Goal: Transaction & Acquisition: Book appointment/travel/reservation

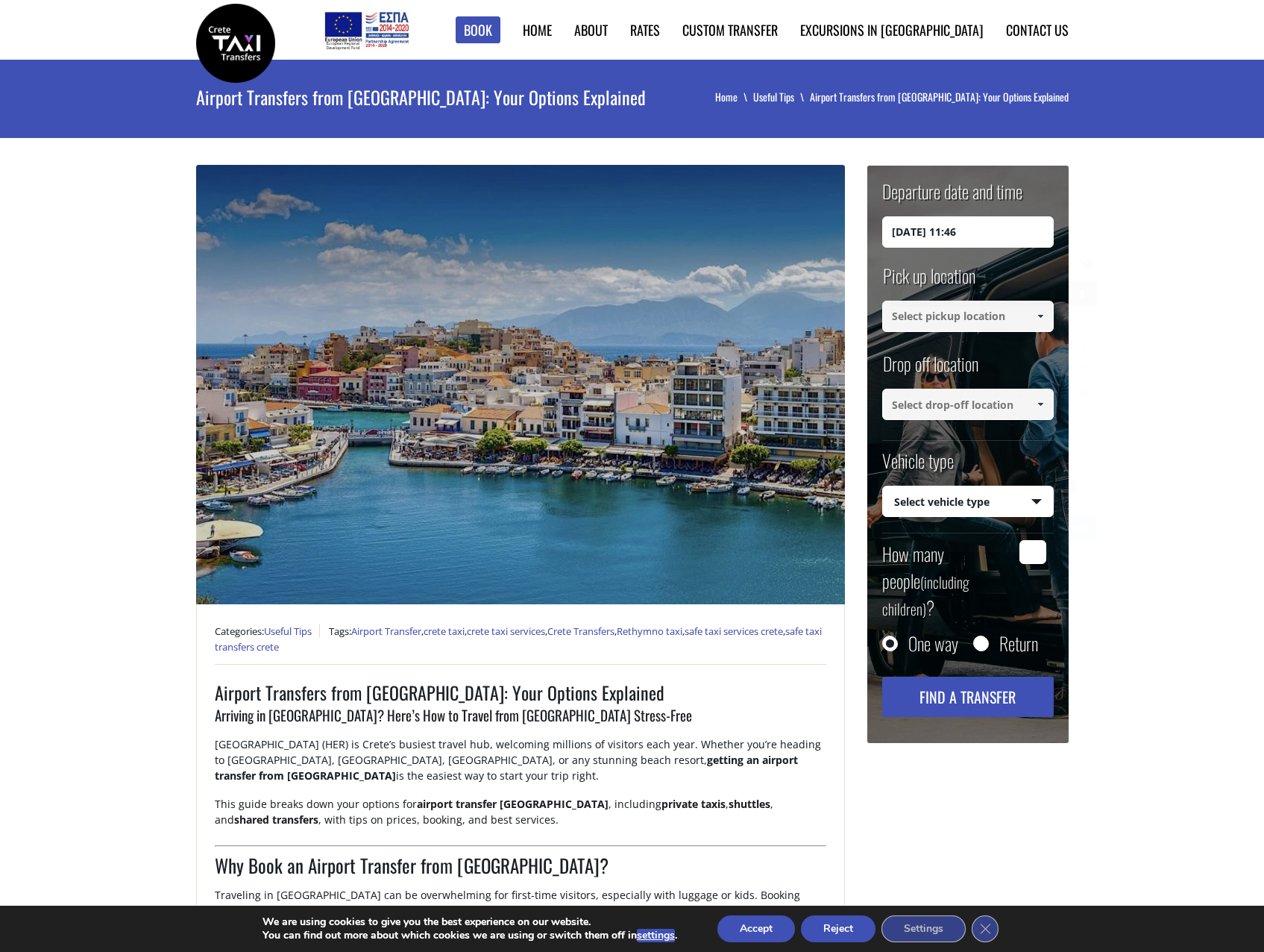
click at [977, 218] on input "[DATE] 11:46" at bounding box center [968, 232] width 171 height 32
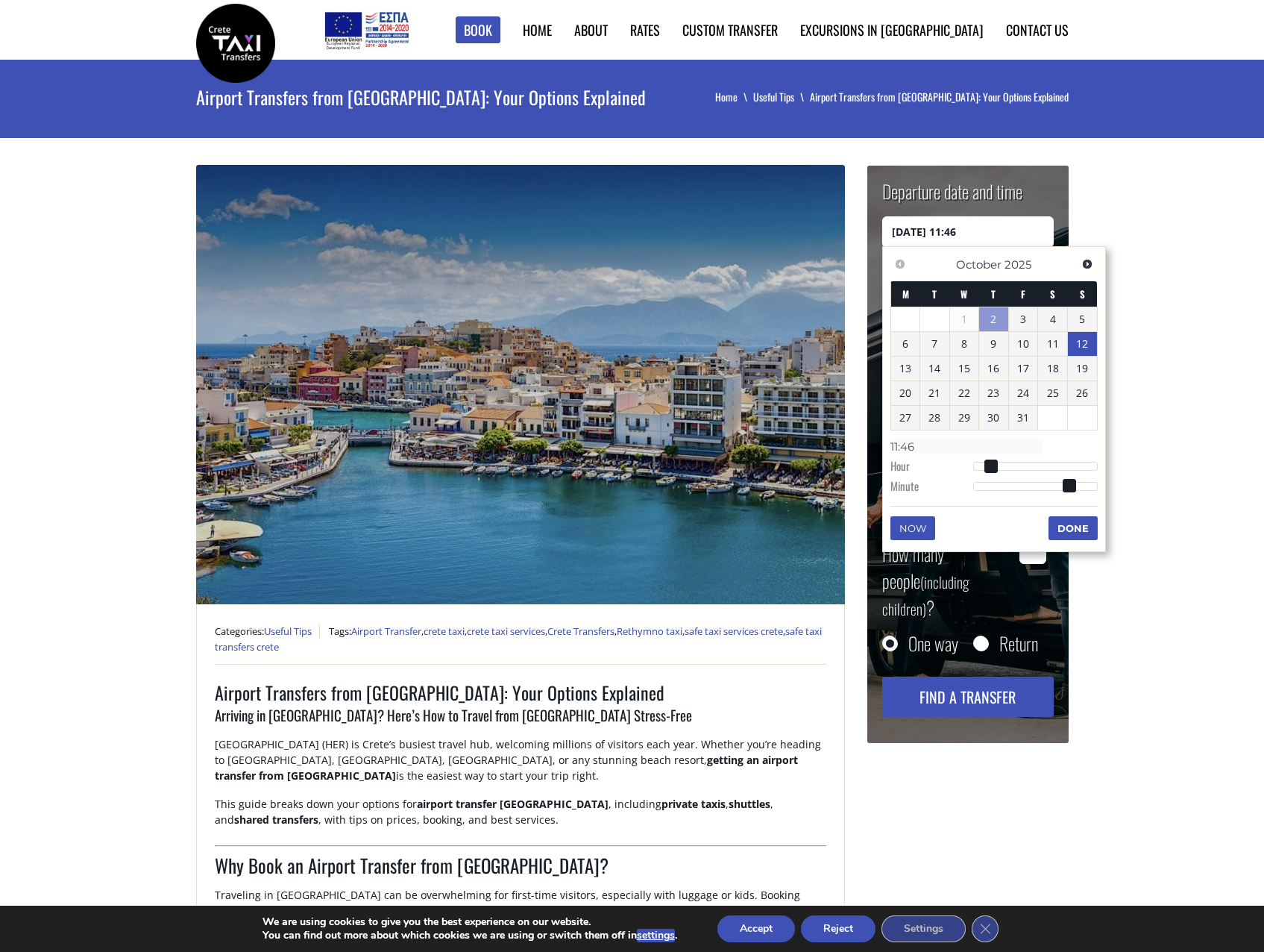
click at [1076, 347] on link "12" at bounding box center [1082, 343] width 29 height 24
type input "[DATE] 00:00"
click at [1069, 538] on button "Done" at bounding box center [1073, 529] width 49 height 24
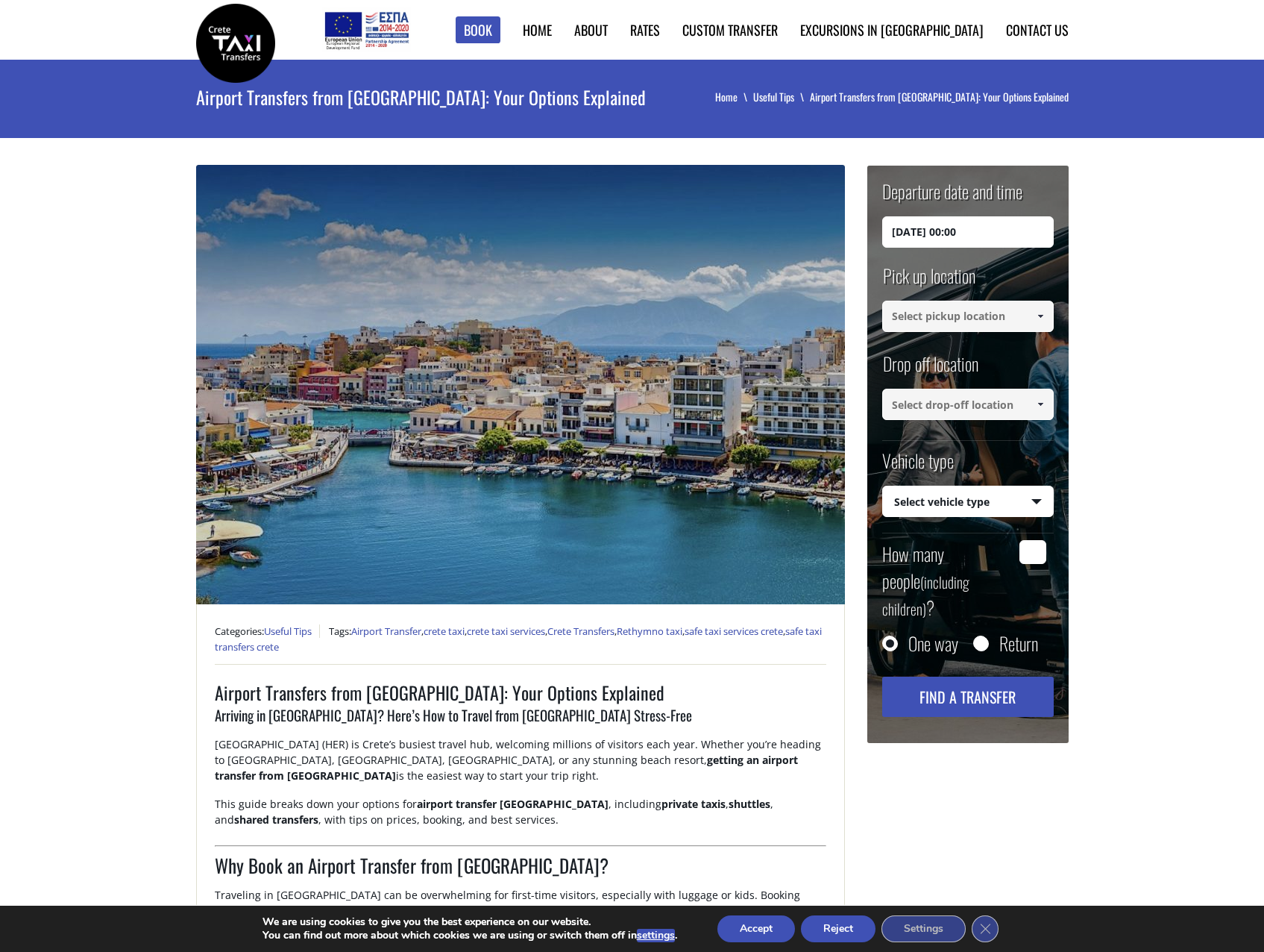
click at [992, 322] on input at bounding box center [968, 317] width 171 height 32
click at [1023, 312] on input at bounding box center [968, 317] width 171 height 32
click at [1047, 318] on link at bounding box center [1040, 317] width 25 height 32
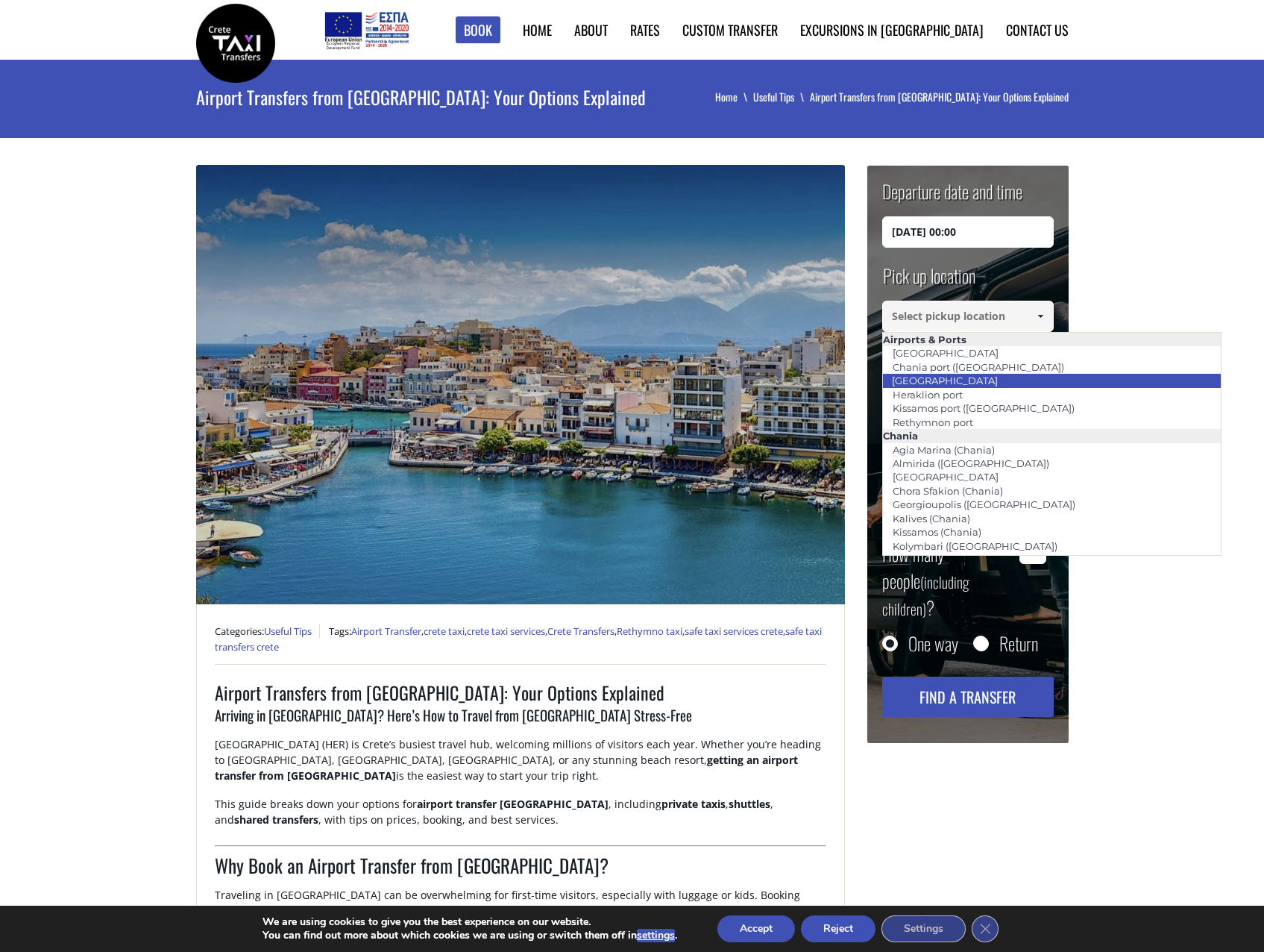
click at [1017, 377] on li "[GEOGRAPHIC_DATA]" at bounding box center [1052, 380] width 339 height 13
type input "[GEOGRAPHIC_DATA]"
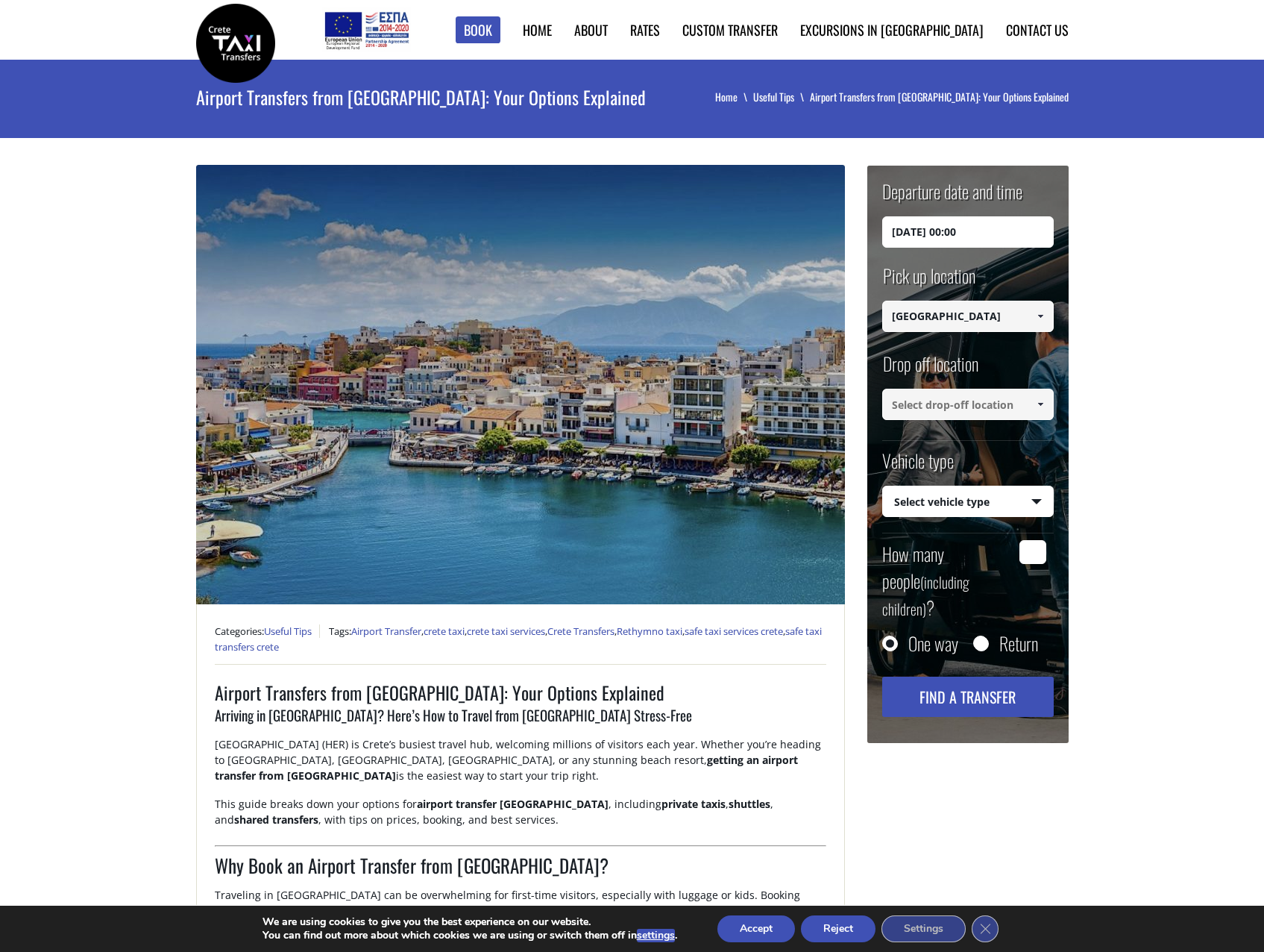
click at [1018, 399] on input at bounding box center [968, 405] width 171 height 32
click at [1043, 404] on span at bounding box center [1041, 405] width 12 height 12
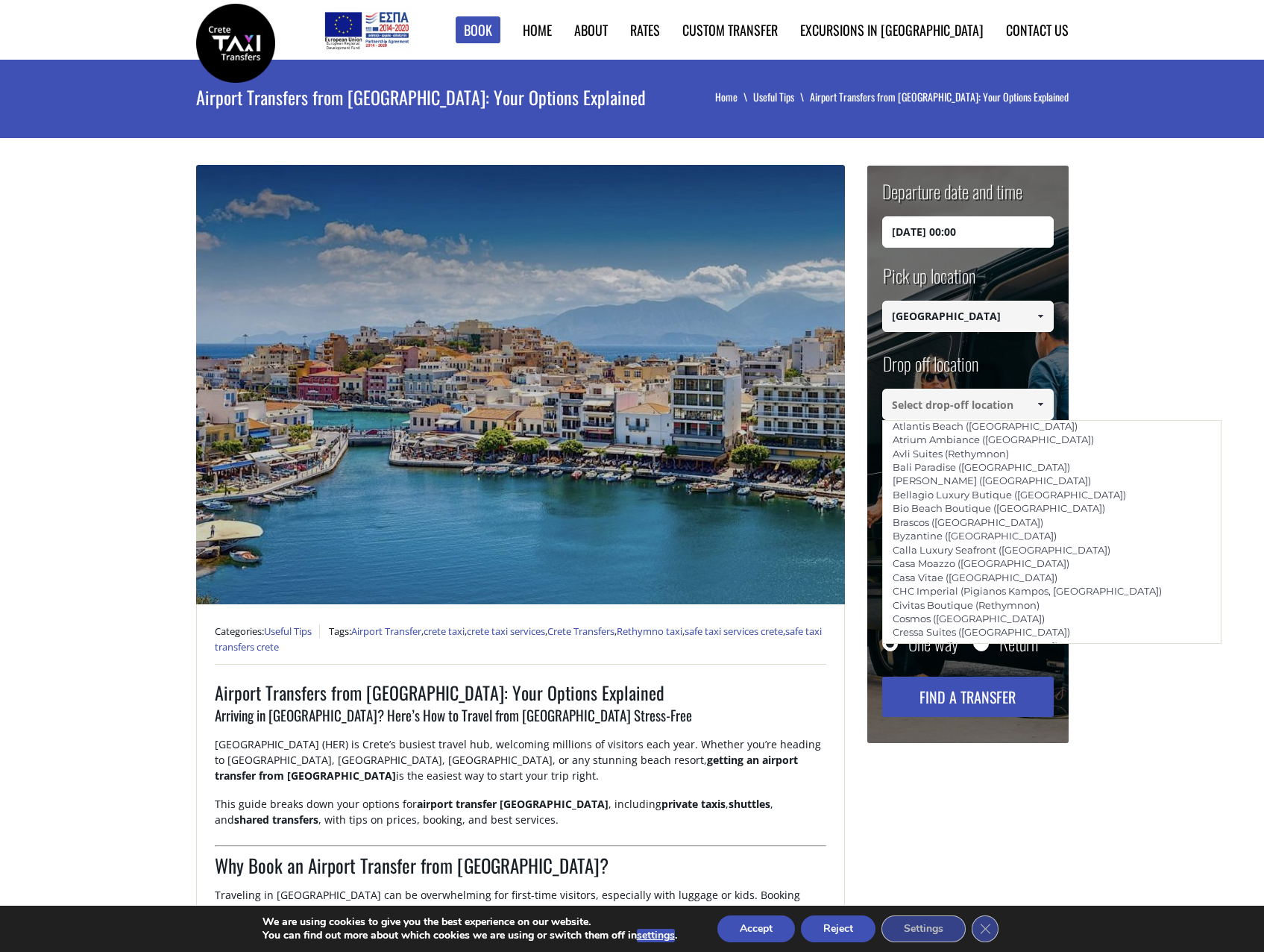
scroll to position [2686, 0]
click at [990, 788] on link "Grecotel [GEOGRAPHIC_DATA] ([GEOGRAPHIC_DATA])" at bounding box center [1023, 798] width 282 height 21
type input "Grecotel [GEOGRAPHIC_DATA] ([GEOGRAPHIC_DATA])"
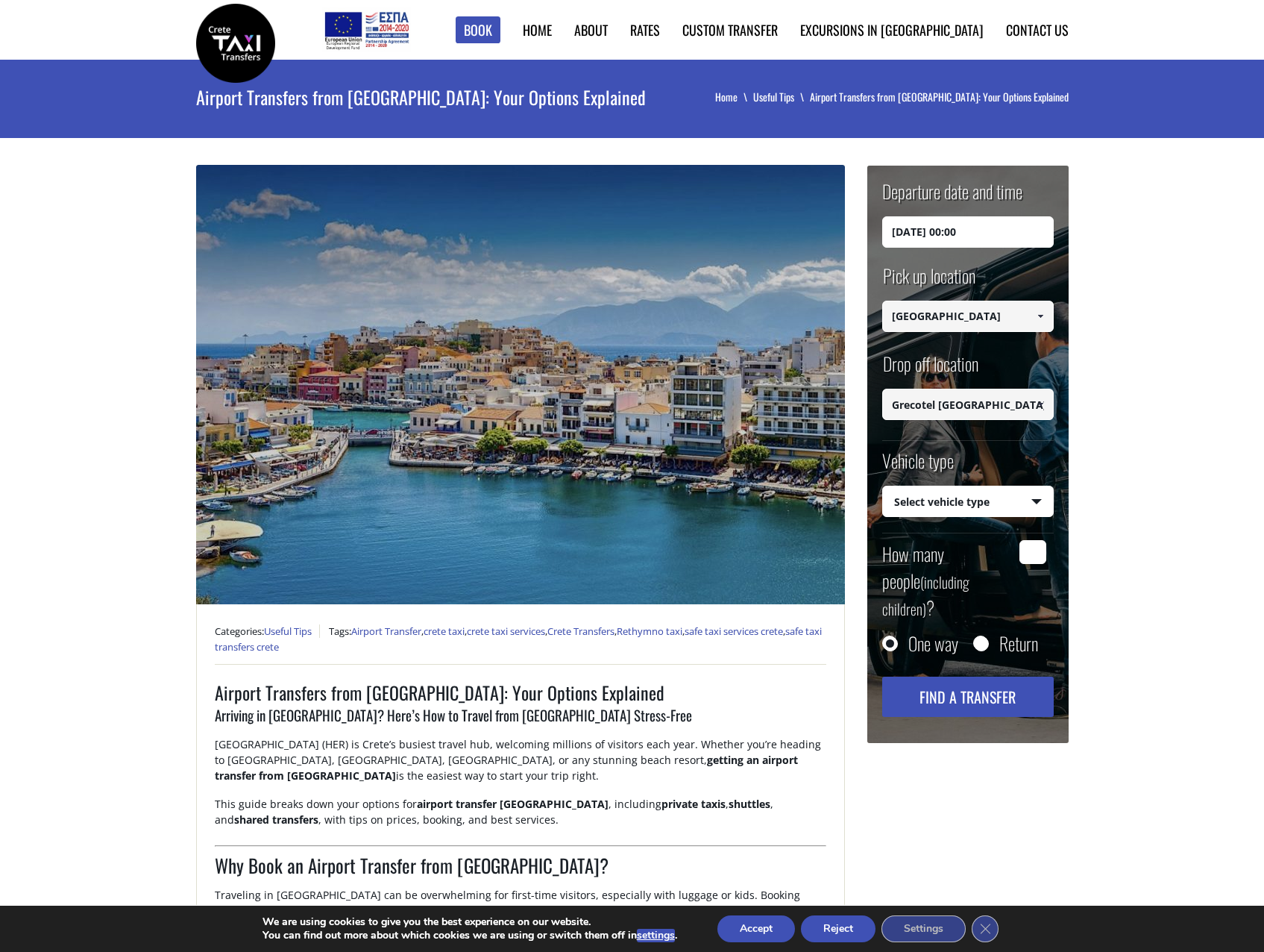
click at [964, 506] on select "Select vehicle type Taxi (4 passengers) Mercedes E Class Mini Van (7 passengers…" at bounding box center [968, 502] width 170 height 32
select select "540"
click at [883, 486] on select "Select vehicle type Taxi (4 passengers) Mercedes E Class Mini Van (7 passengers…" at bounding box center [968, 502] width 170 height 32
click at [985, 637] on input "Return" at bounding box center [980, 644] width 15 height 15
radio input "true"
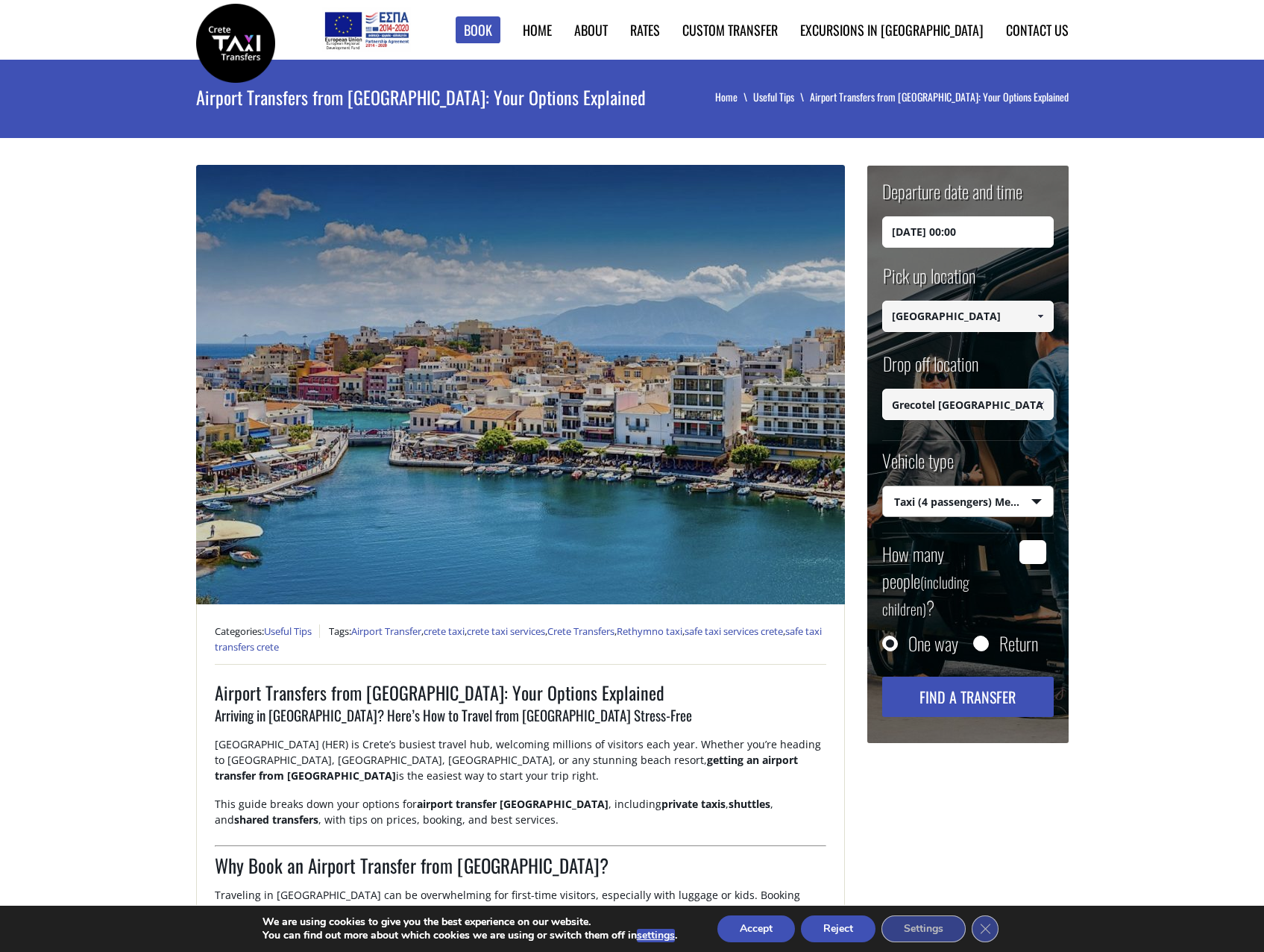
type input "Grecotel [GEOGRAPHIC_DATA] ([GEOGRAPHIC_DATA])"
type input "[GEOGRAPHIC_DATA]"
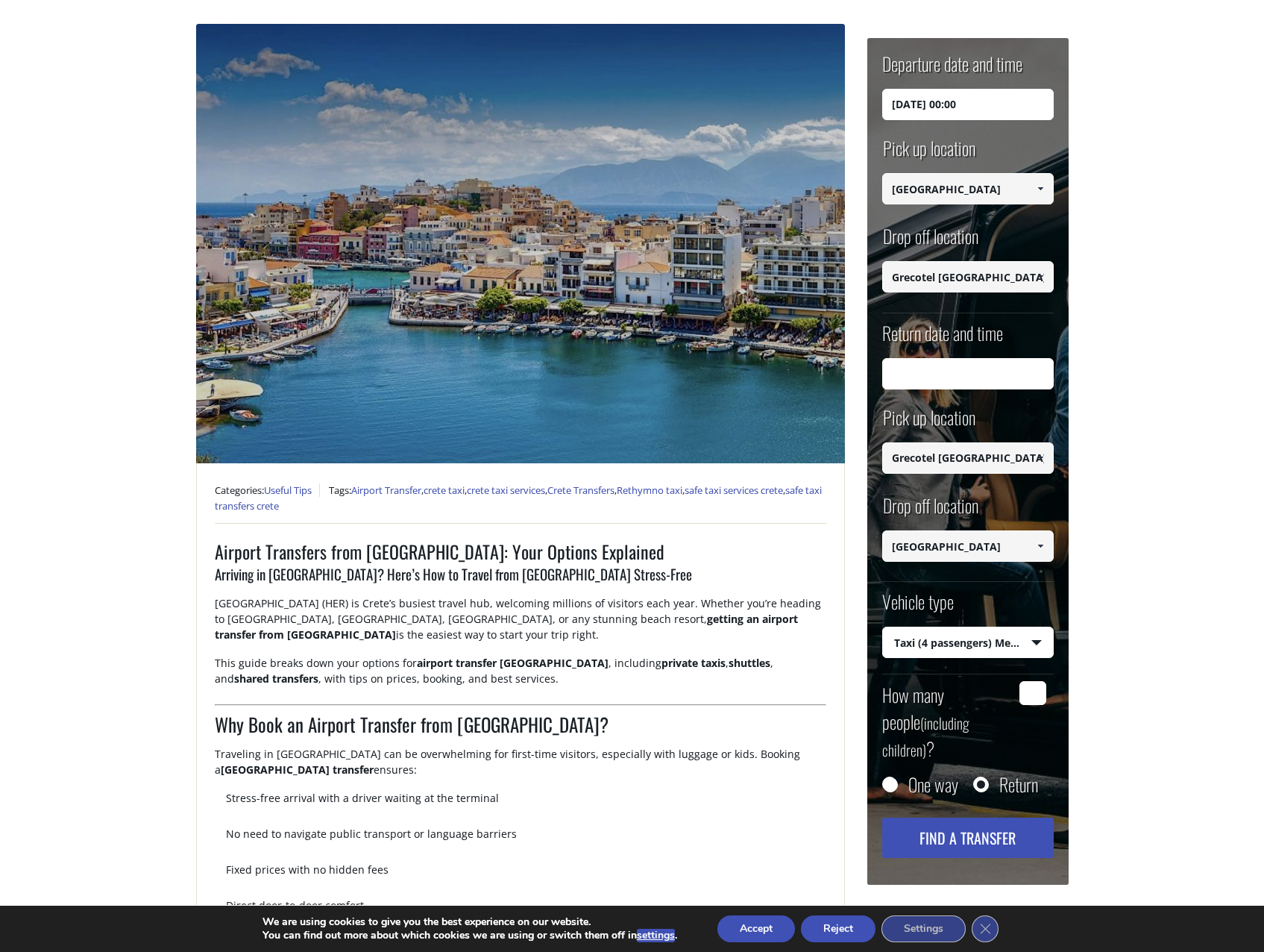
scroll to position [149, 0]
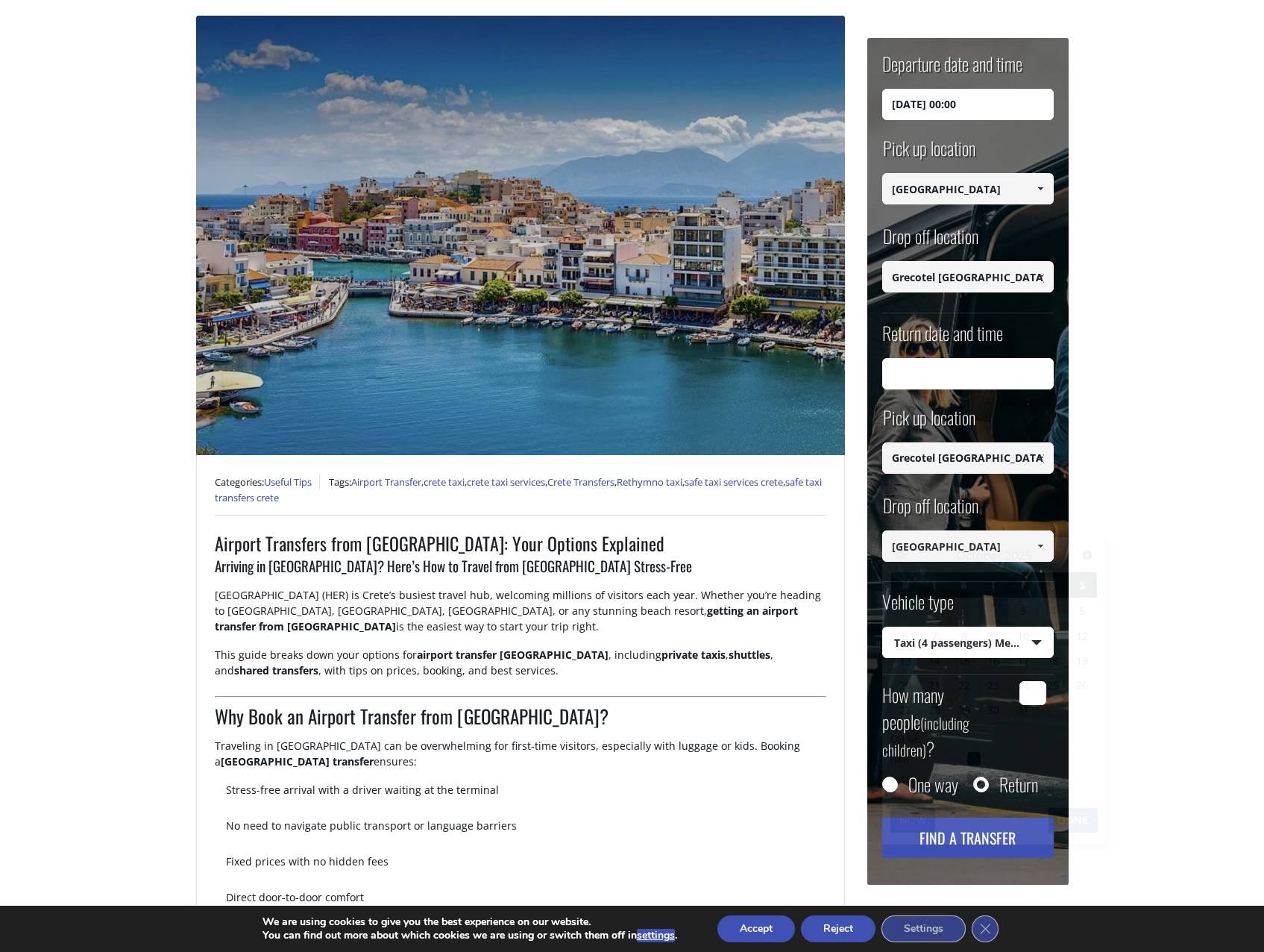
click at [972, 379] on input "Return date and time" at bounding box center [968, 374] width 171 height 32
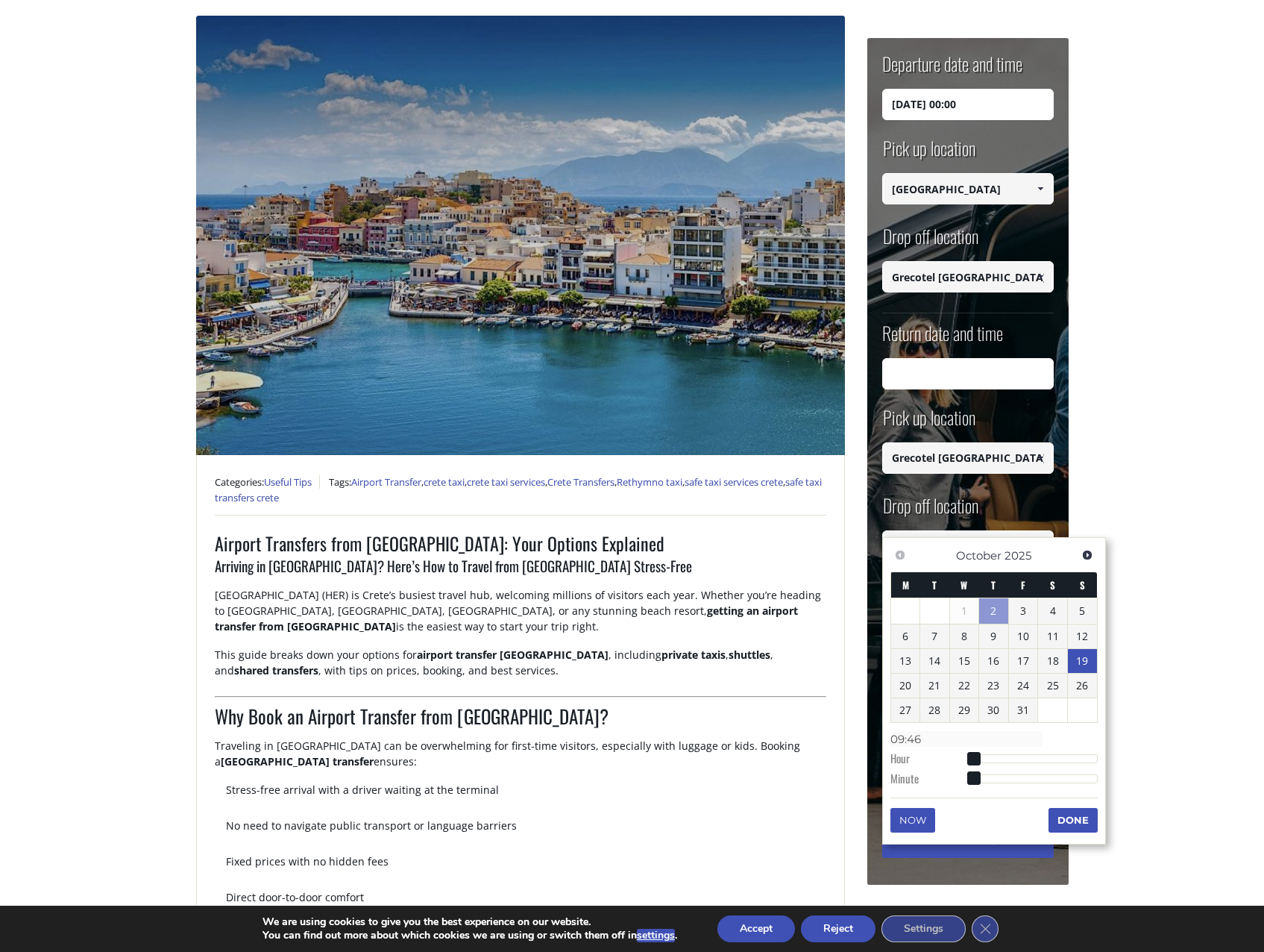
click at [1070, 668] on link "19" at bounding box center [1082, 661] width 29 height 24
type input "[DATE] 09:46"
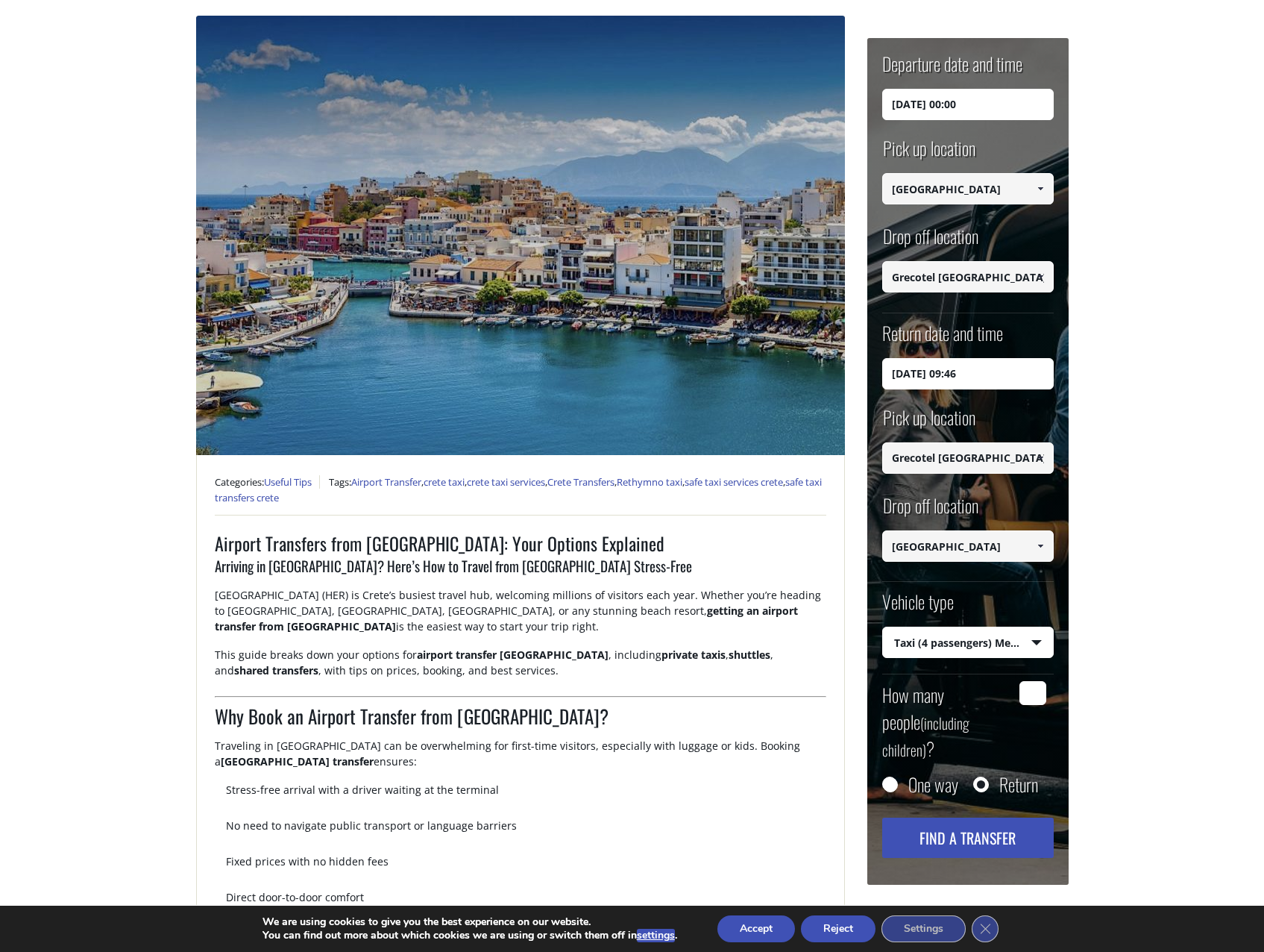
click at [995, 818] on button "Find a transfer" at bounding box center [968, 838] width 171 height 41
click at [766, 925] on button "Accept" at bounding box center [756, 928] width 78 height 26
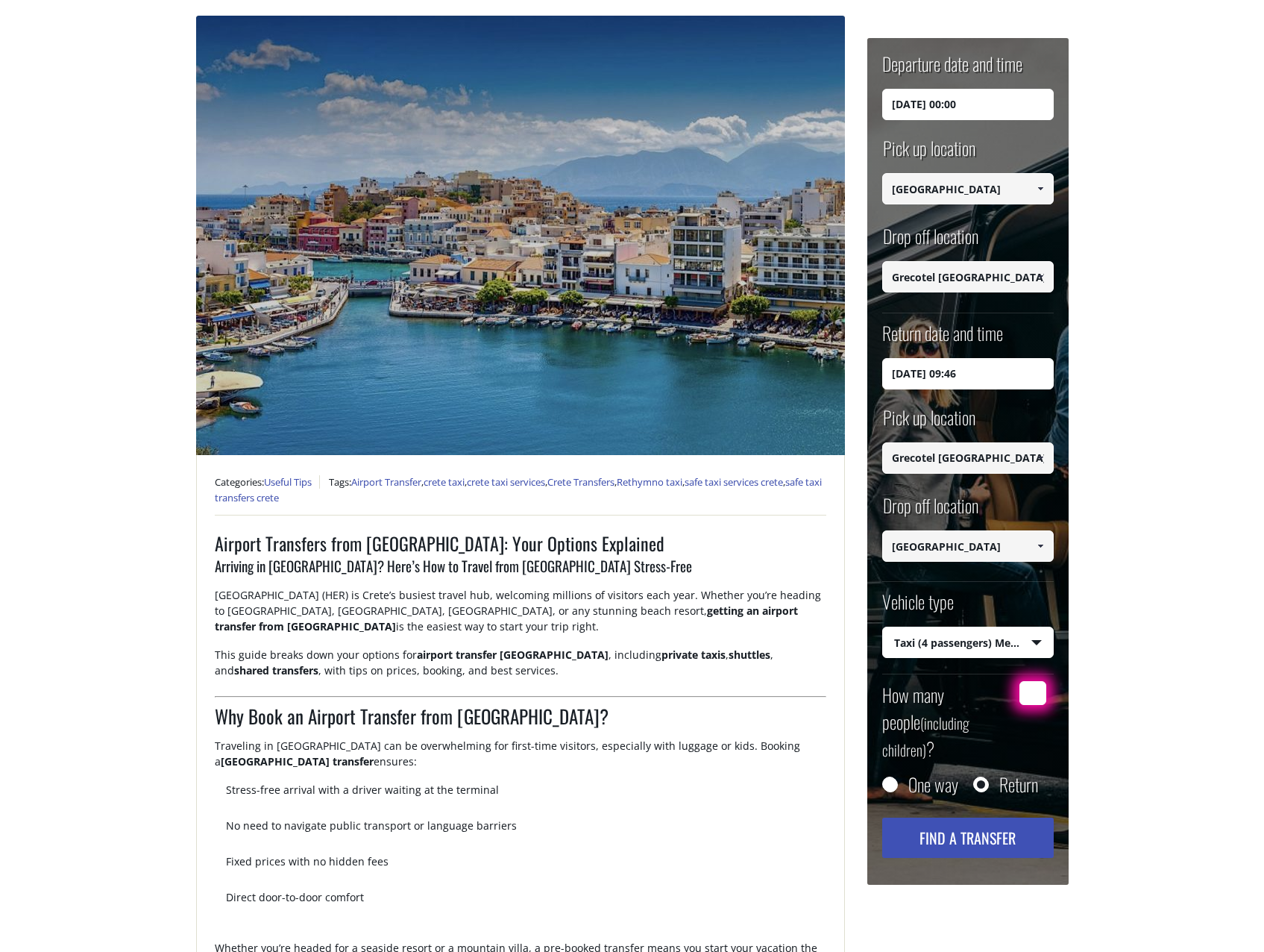
click at [955, 818] on button "Find a transfer" at bounding box center [968, 838] width 171 height 41
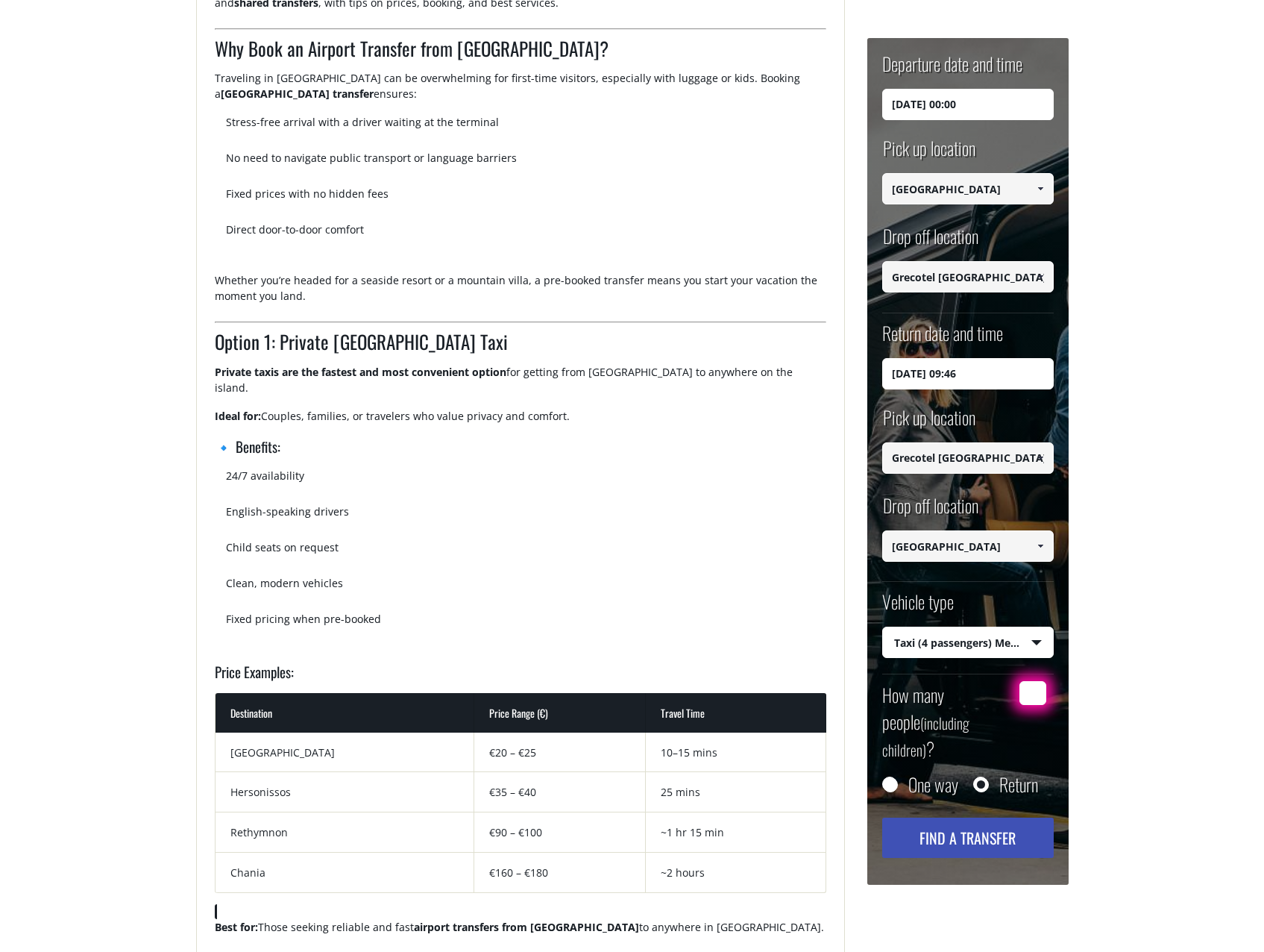
scroll to position [865, 0]
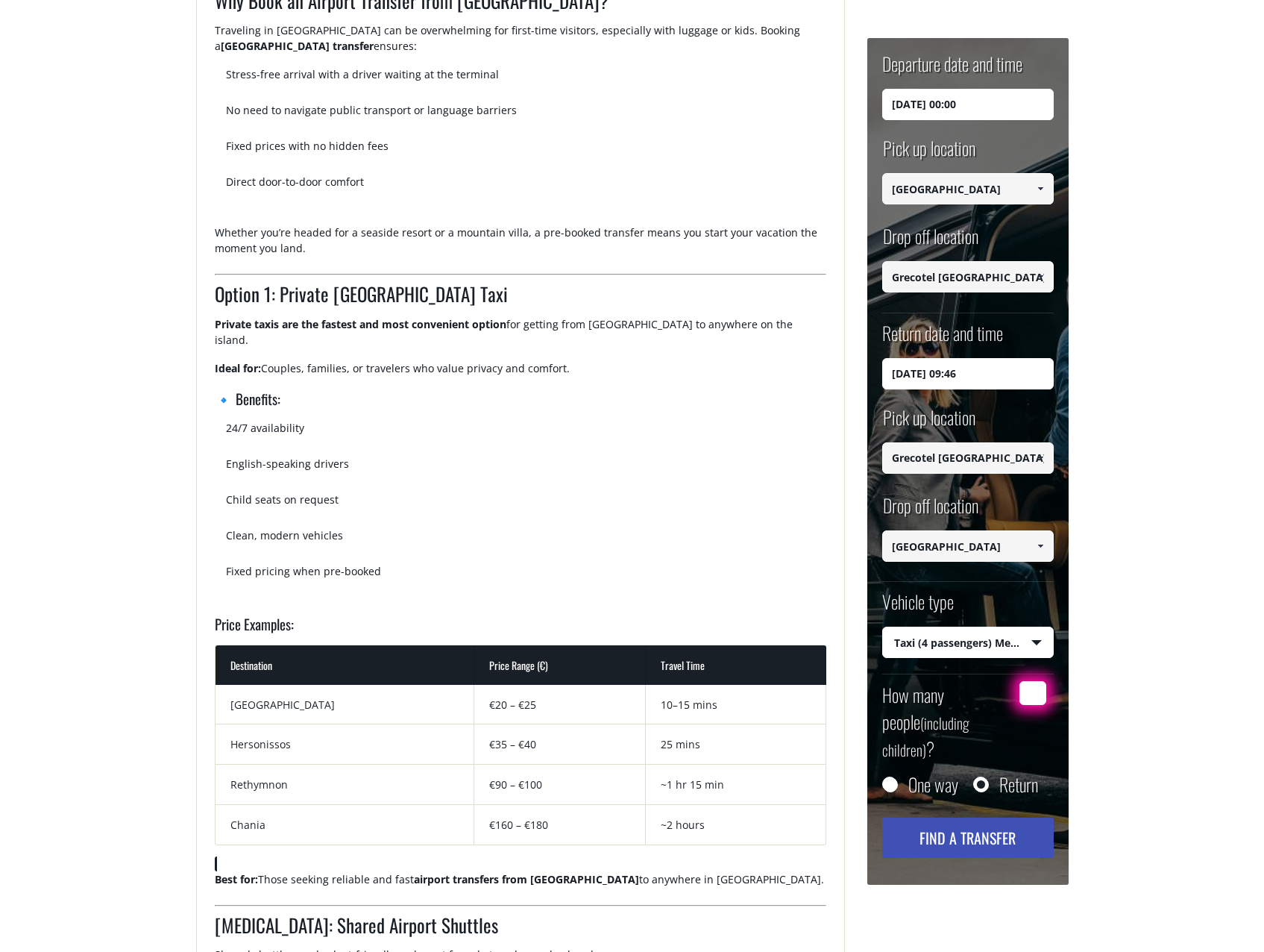
click at [984, 818] on button "Find a transfer" at bounding box center [968, 838] width 171 height 41
click at [1032, 695] on input "How many people (including children) ?" at bounding box center [1033, 693] width 26 height 24
type input "2"
click at [1007, 818] on button "Find a transfer" at bounding box center [968, 838] width 171 height 41
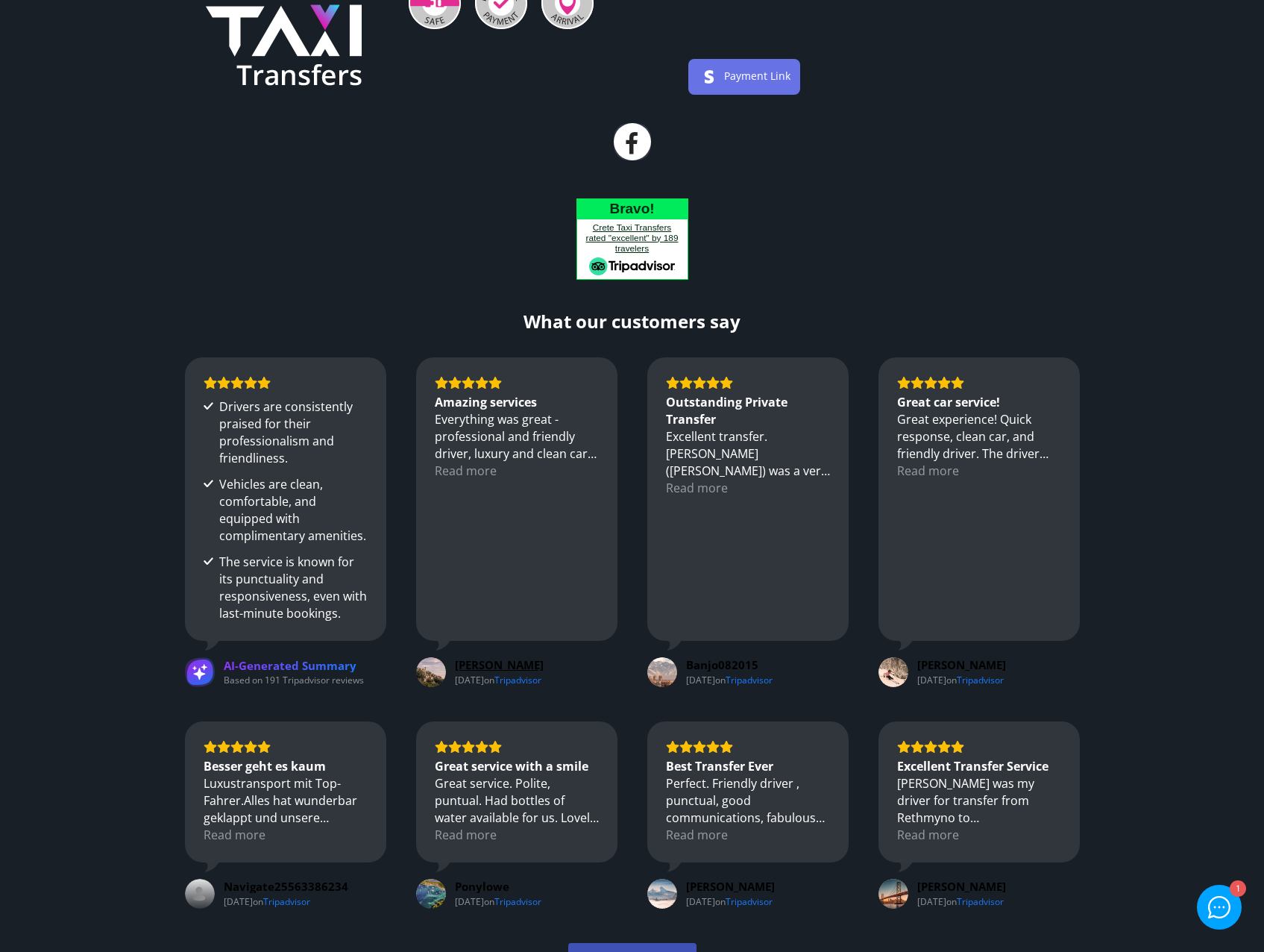
scroll to position [1567, 0]
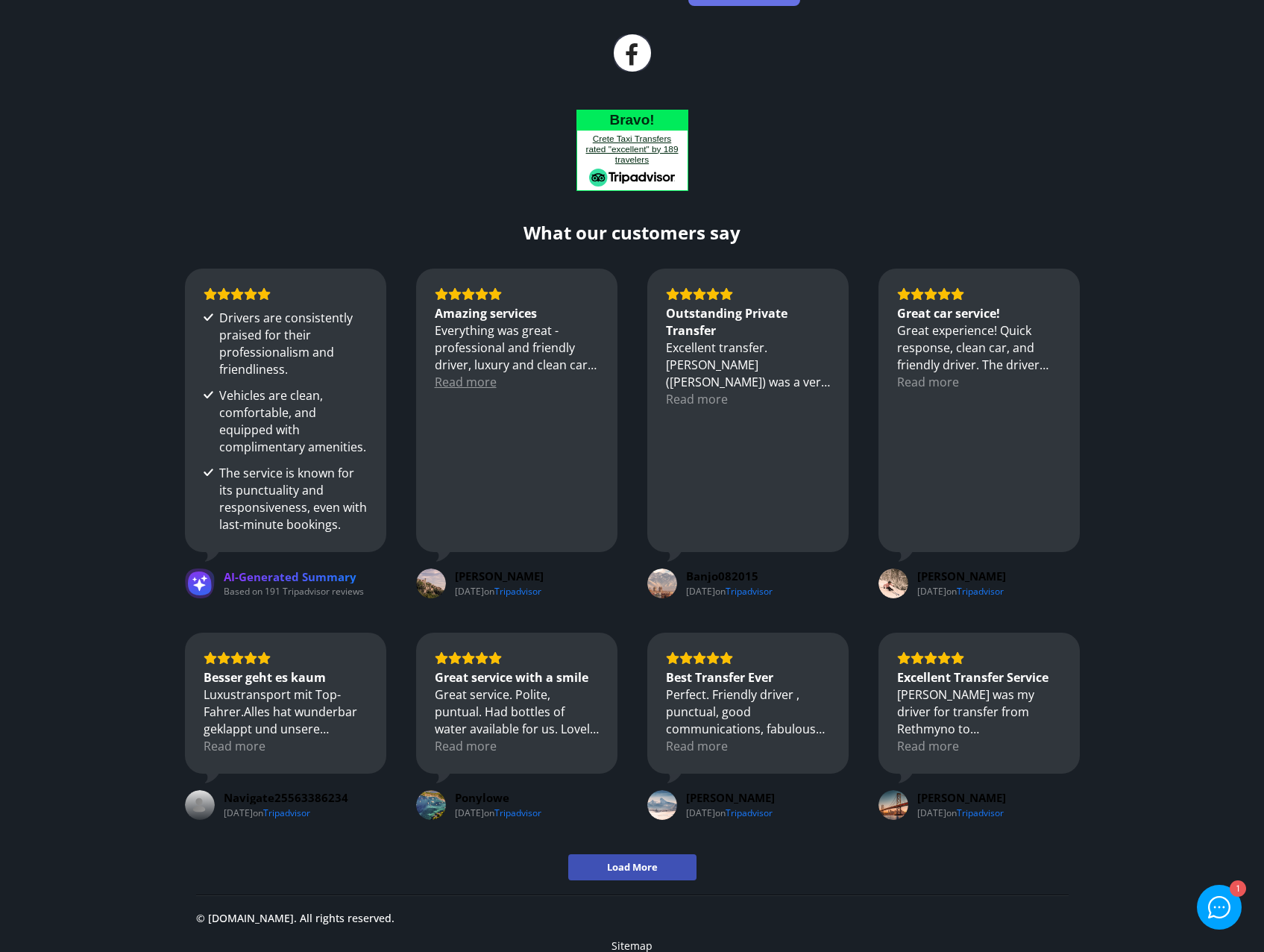
click at [482, 380] on div "Read more" at bounding box center [466, 382] width 62 height 17
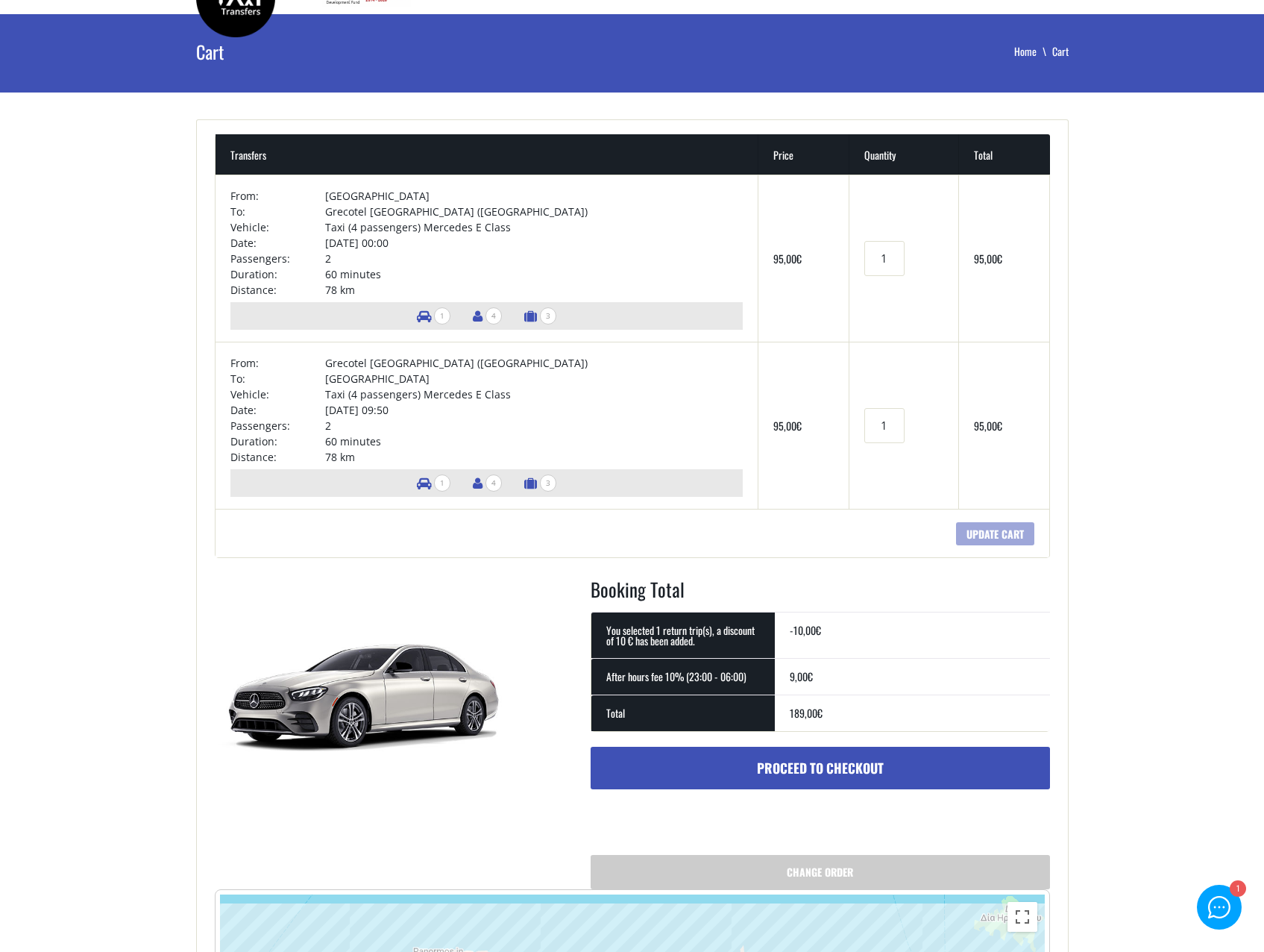
scroll to position [0, 0]
